Goal: Find specific page/section: Find specific page/section

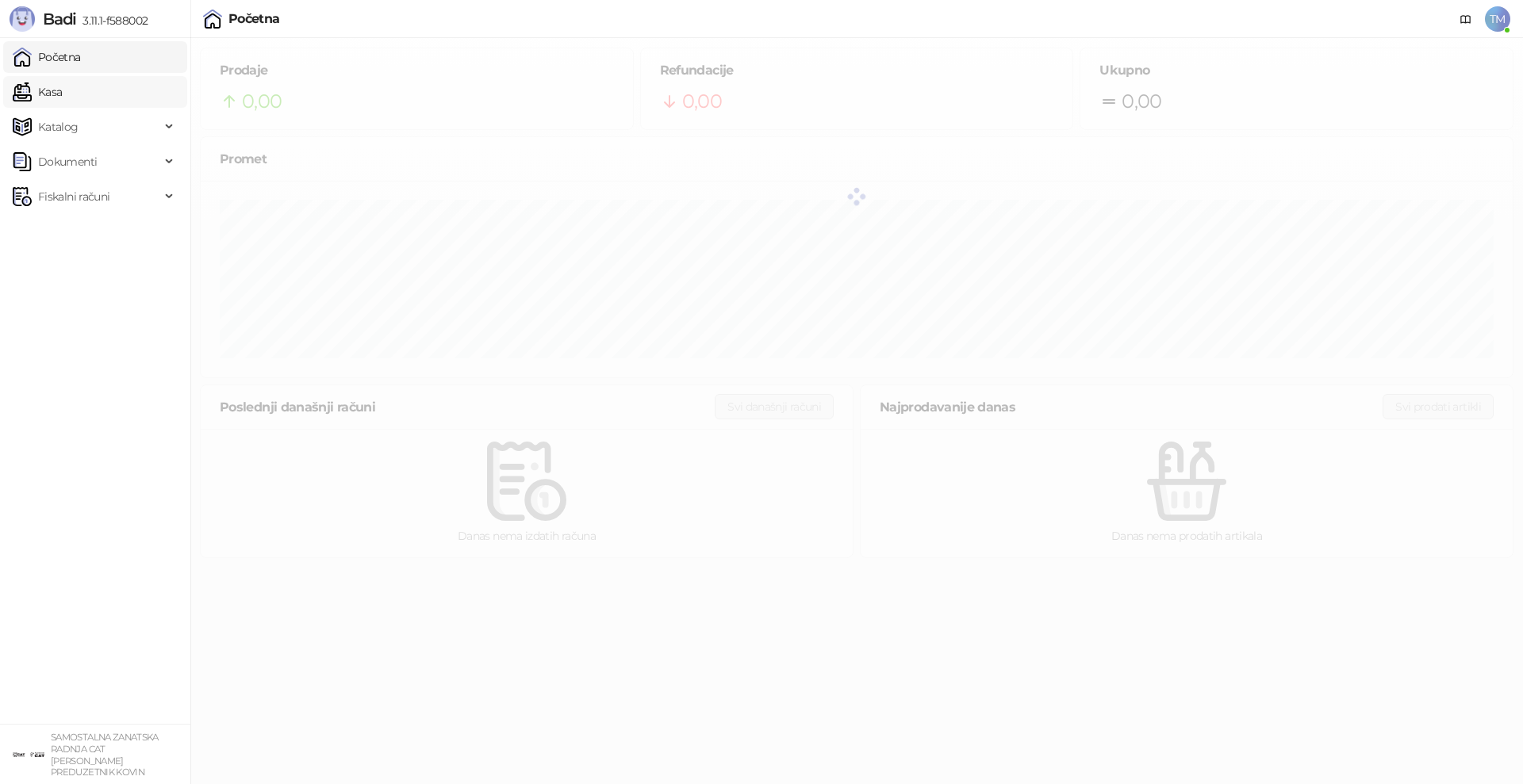
click at [44, 98] on link "Kasa" at bounding box center [37, 92] width 49 height 32
